Goal: Task Accomplishment & Management: Manage account settings

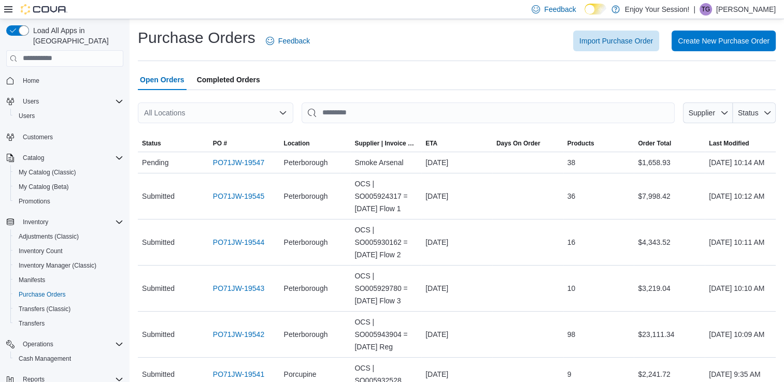
click at [748, 9] on p "[PERSON_NAME]" at bounding box center [746, 9] width 60 height 12
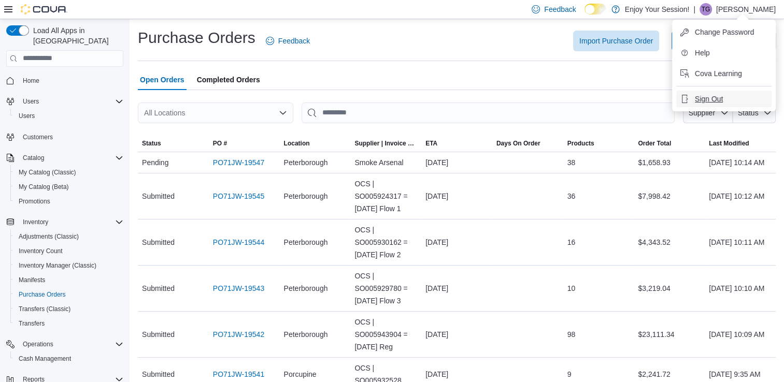
click at [712, 103] on span "Sign Out" at bounding box center [709, 99] width 28 height 10
